Goal: Find specific page/section: Find specific page/section

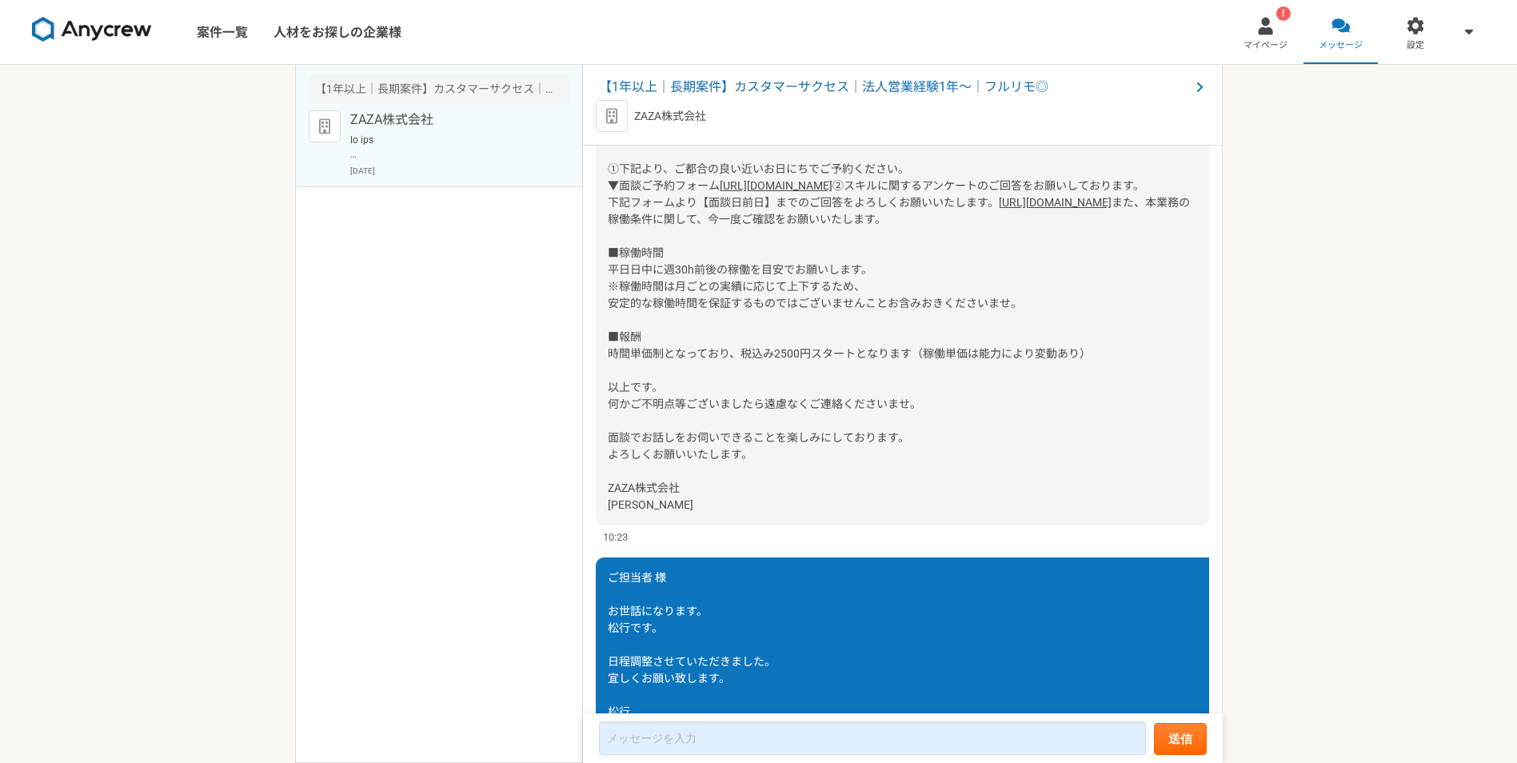
scroll to position [346, 0]
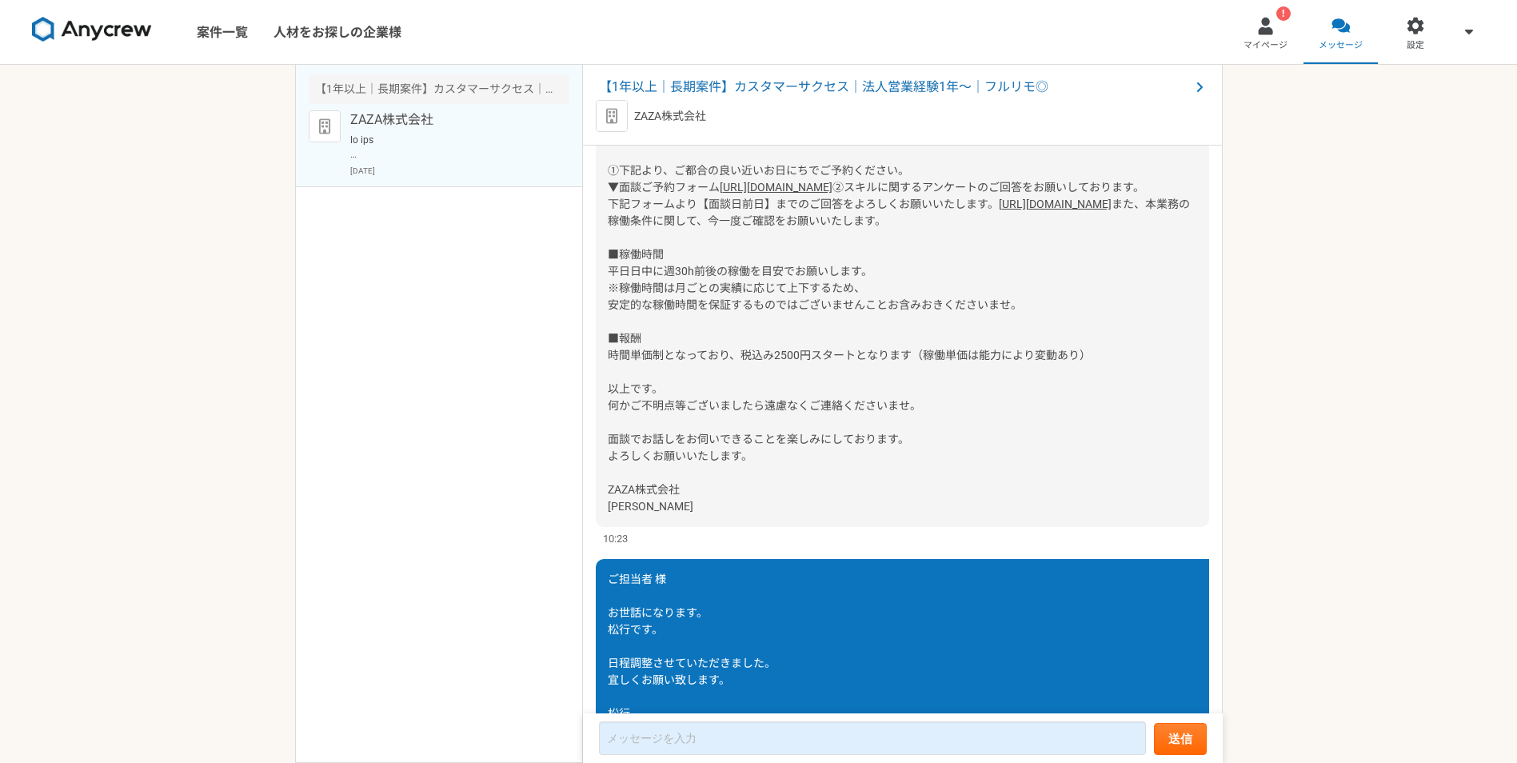
click at [999, 210] on link "[URL][DOMAIN_NAME]" at bounding box center [1055, 204] width 113 height 13
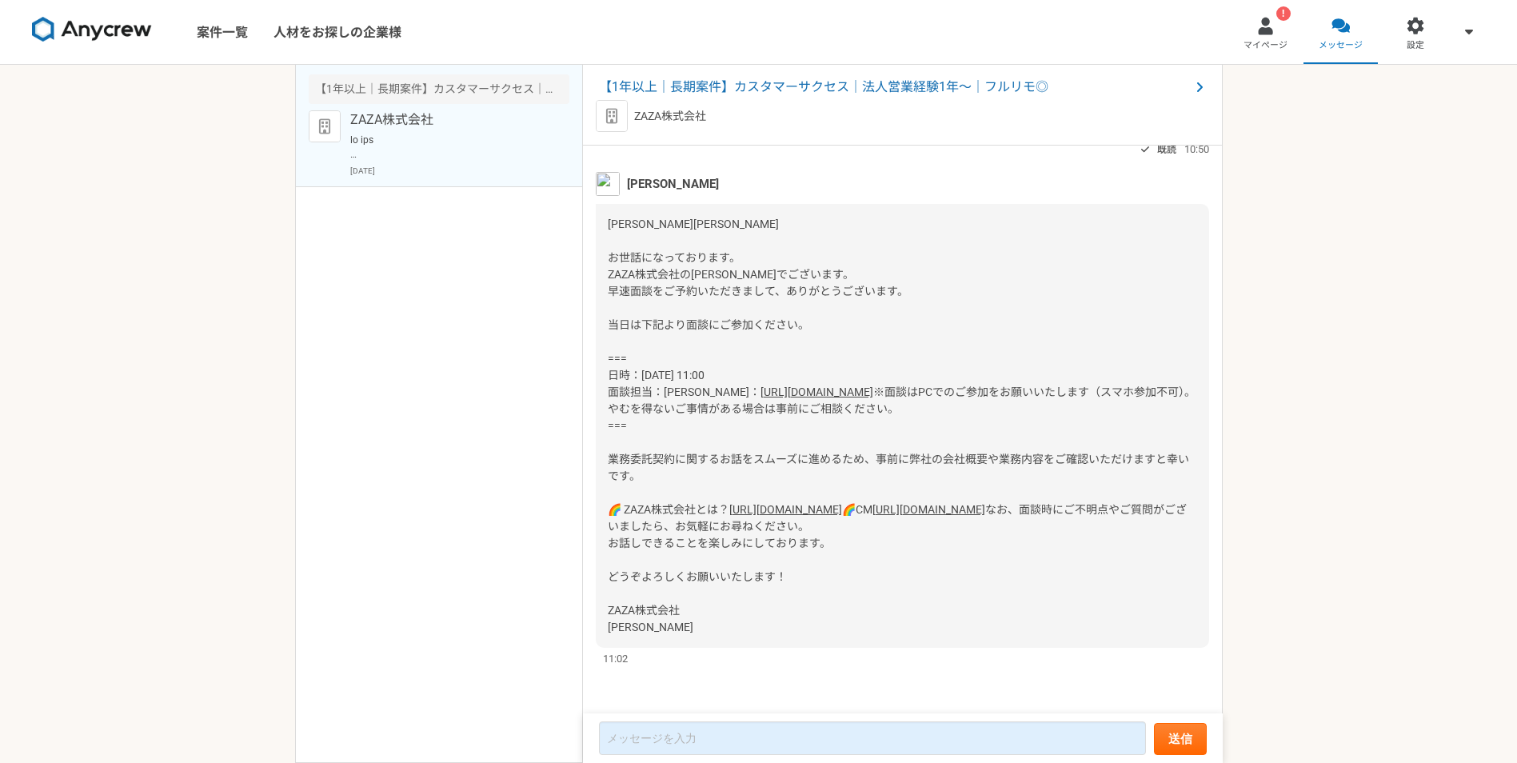
scroll to position [1146, 0]
click at [124, 24] on img at bounding box center [92, 30] width 120 height 26
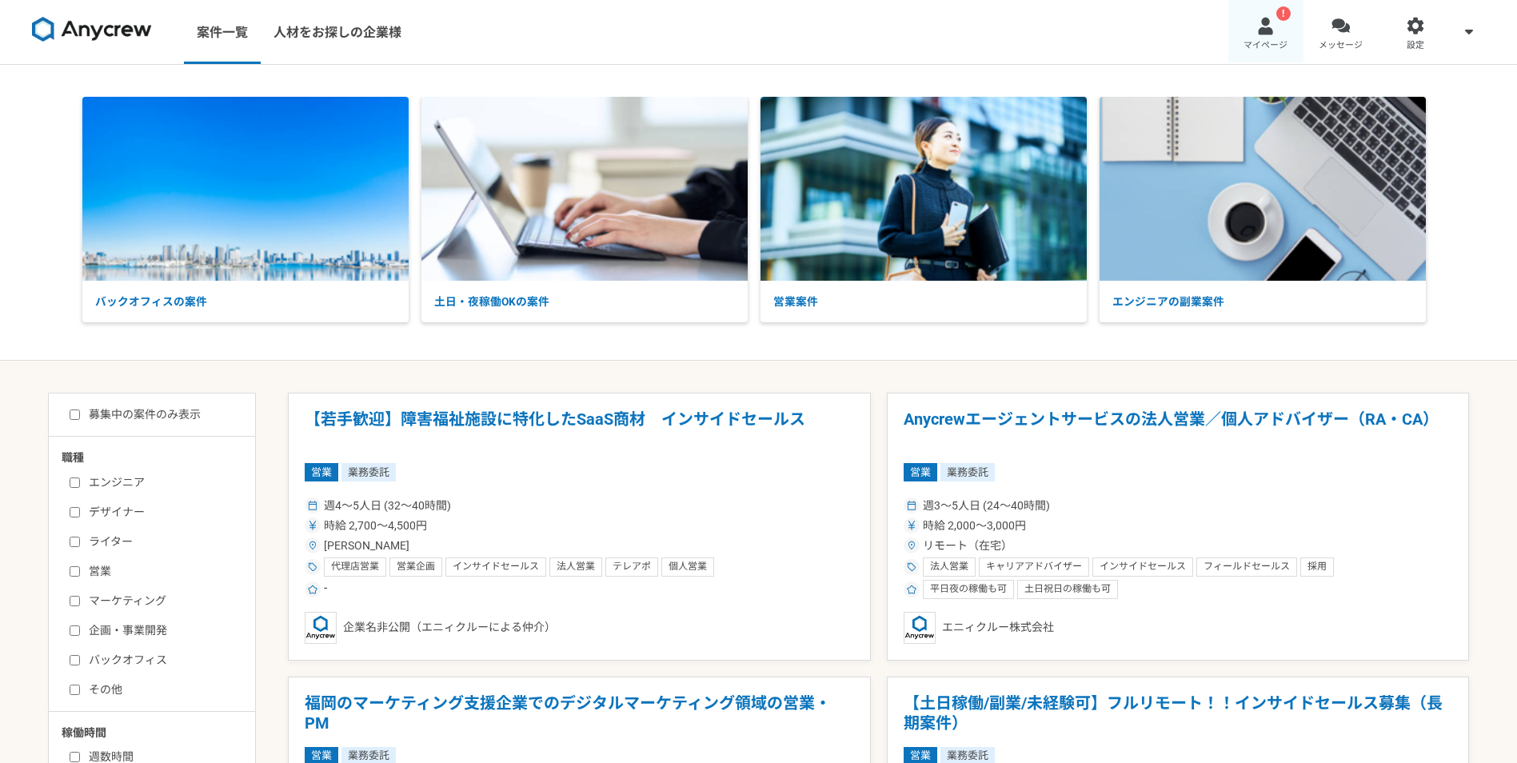
click at [1262, 43] on span "マイページ" at bounding box center [1266, 45] width 44 height 13
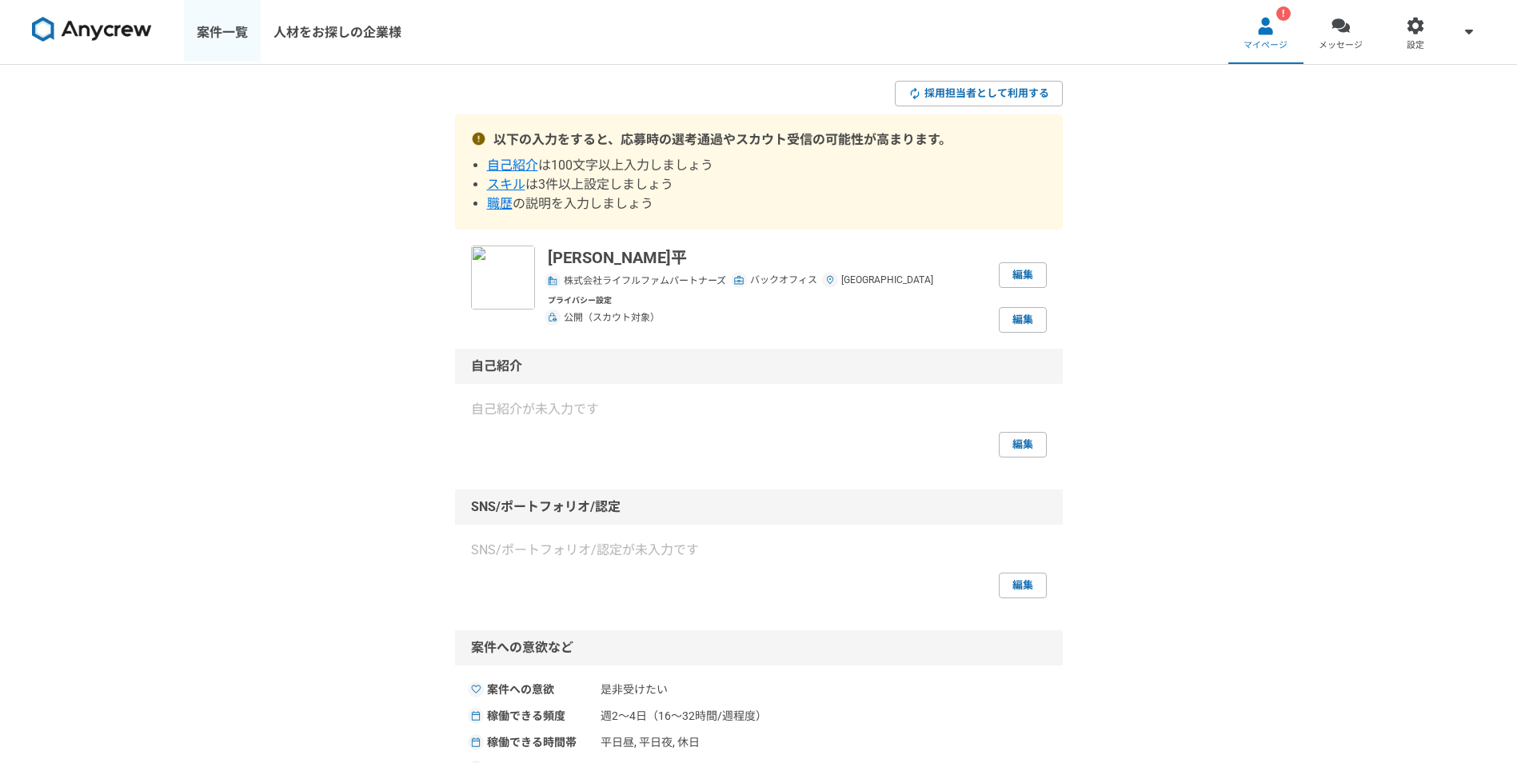
click at [209, 33] on link "案件一覧" at bounding box center [222, 32] width 77 height 64
